Goal: Task Accomplishment & Management: Manage account settings

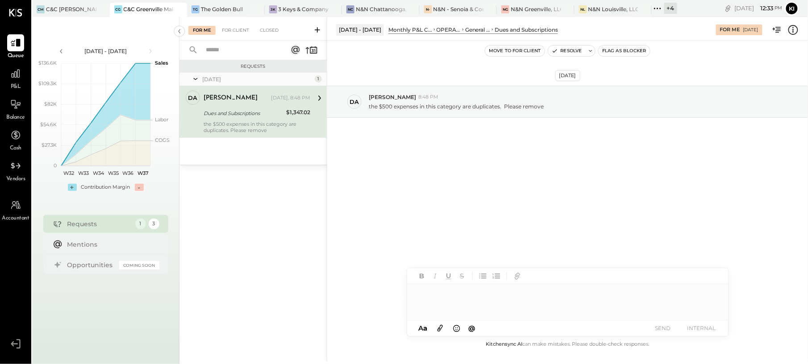
click at [252, 108] on div "Dues and Subscriptions" at bounding box center [243, 113] width 80 height 11
click at [236, 29] on div "For Client" at bounding box center [235, 30] width 36 height 9
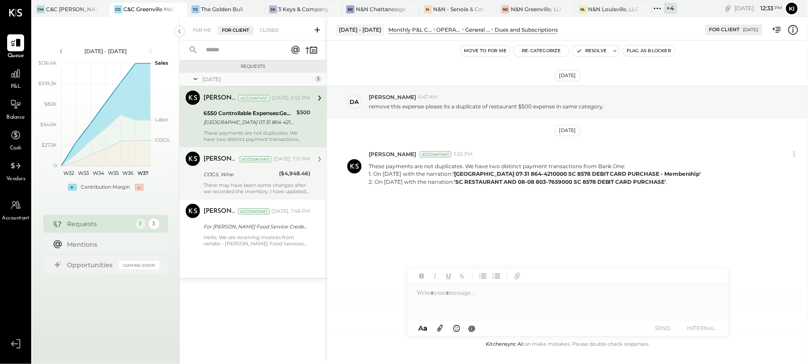
click at [232, 177] on div "COGS, Wine" at bounding box center [239, 174] width 73 height 9
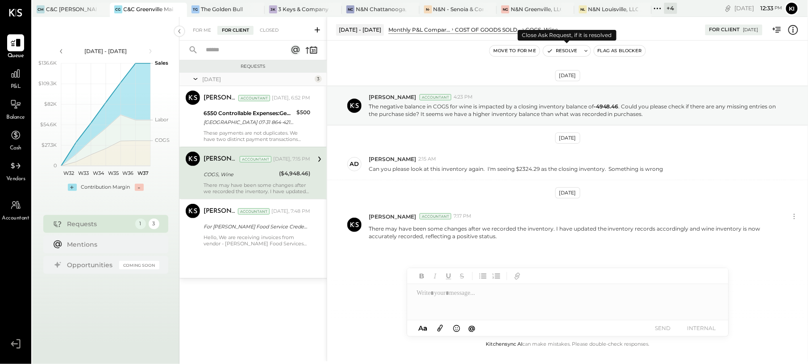
click at [574, 52] on button "Resolve" at bounding box center [561, 51] width 37 height 11
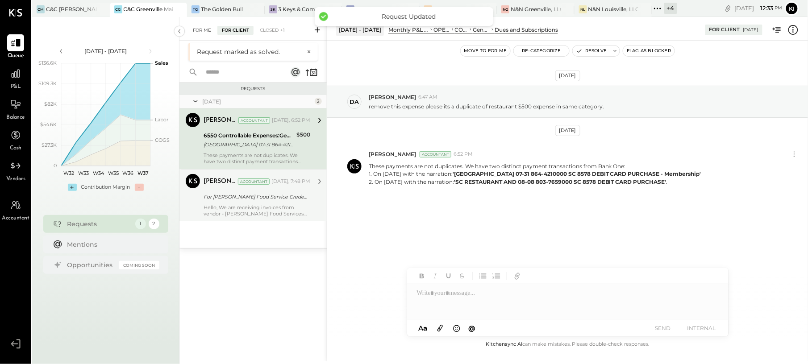
click at [207, 33] on div "For Me" at bounding box center [201, 30] width 27 height 9
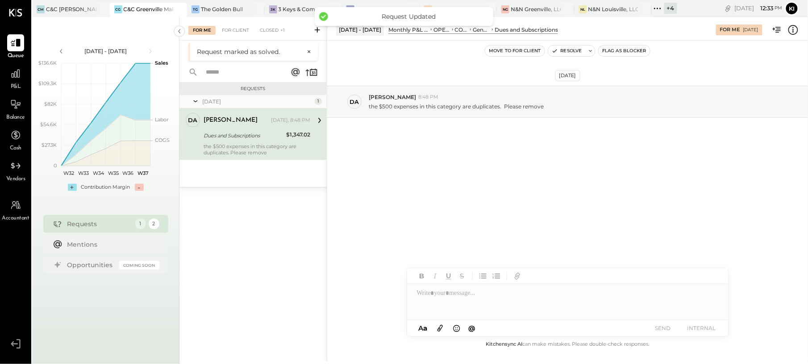
click at [268, 138] on div "Dues and Subscriptions" at bounding box center [243, 135] width 80 height 9
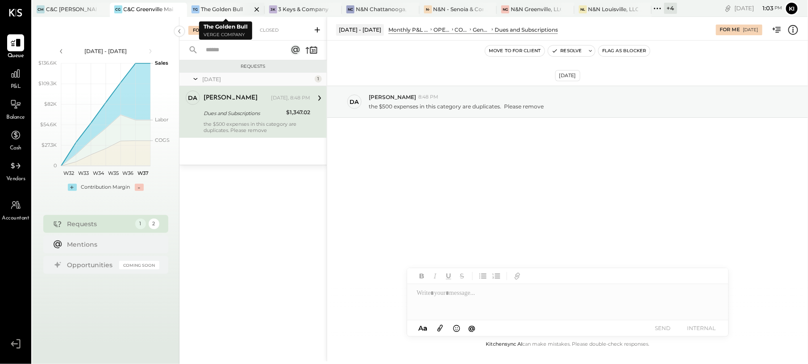
click at [255, 9] on icon at bounding box center [256, 9] width 11 height 11
click at [256, 10] on icon at bounding box center [256, 9] width 4 height 4
drag, startPoint x: 256, startPoint y: 10, endPoint x: 617, endPoint y: 200, distance: 408.9
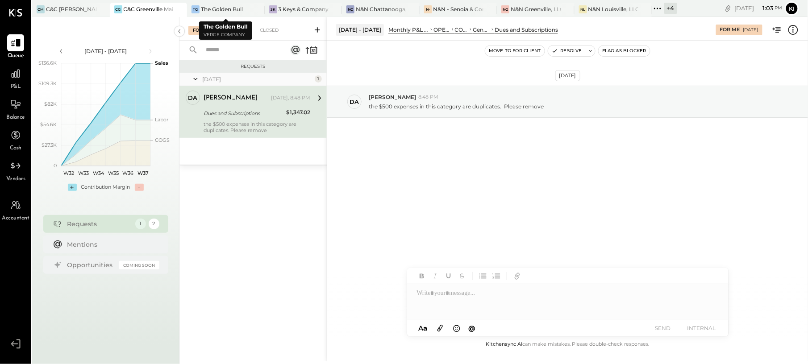
click at [617, 204] on div "[DATE] da [PERSON_NAME] 8:48 PM the $500 expenses in this category are duplicat…" at bounding box center [567, 190] width 481 height 298
click at [627, 4] on div at bounding box center [635, 9] width 31 height 13
